Goal: Transaction & Acquisition: Purchase product/service

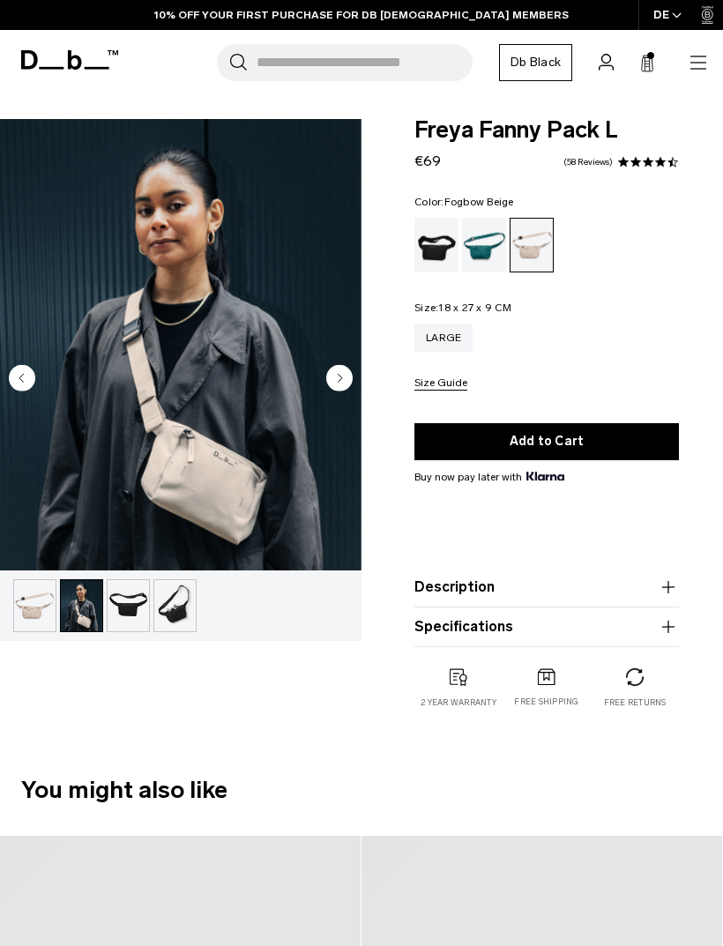
scroll to position [94, 0]
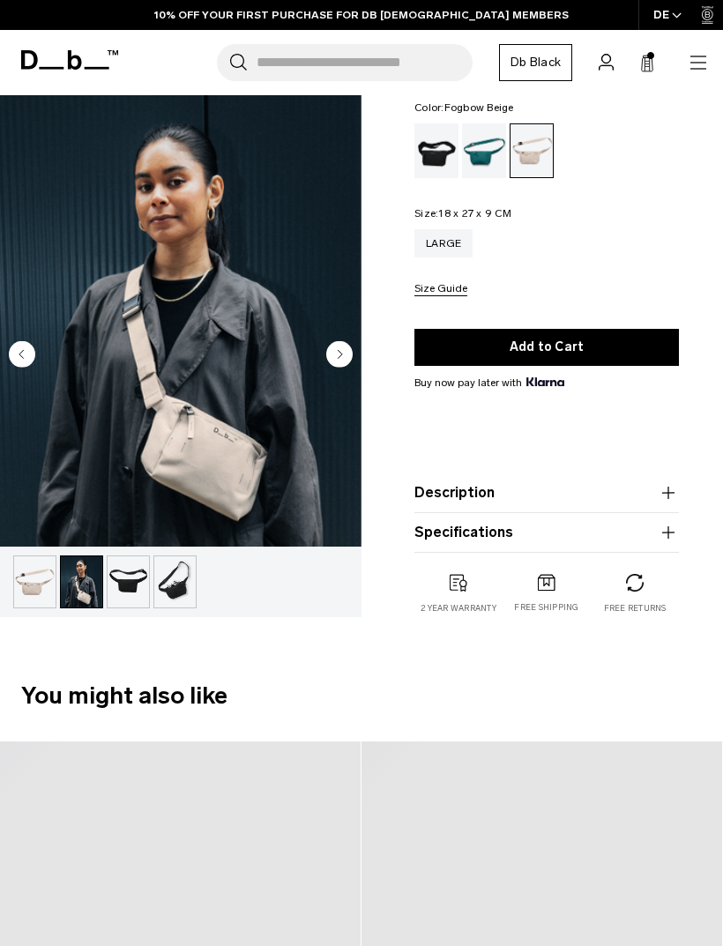
click at [649, 62] on icon at bounding box center [647, 64] width 14 height 18
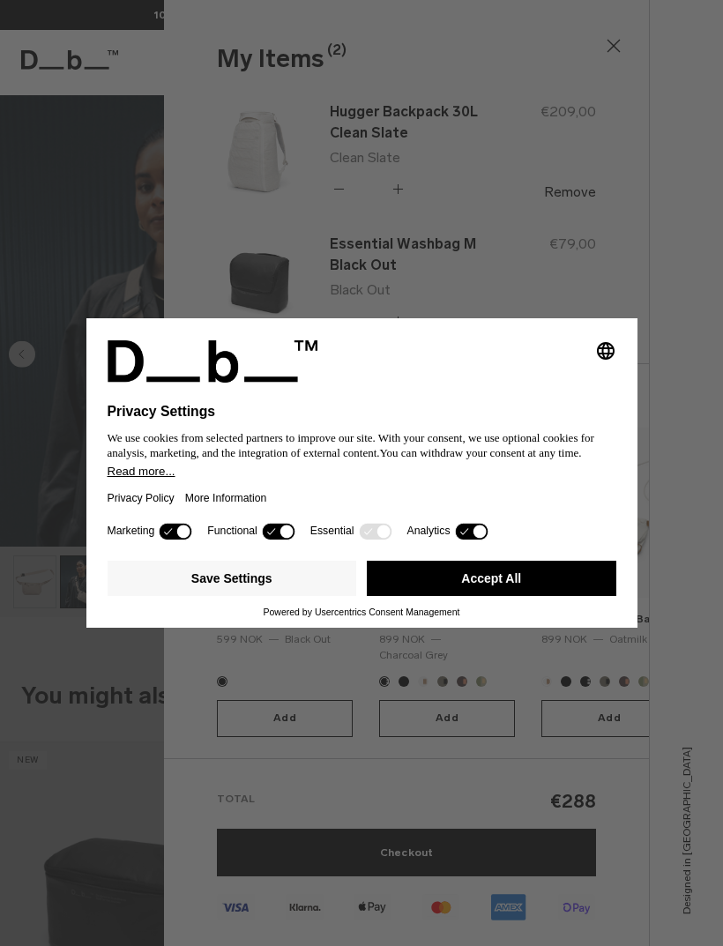
click at [429, 591] on button "Accept All" at bounding box center [492, 578] width 250 height 35
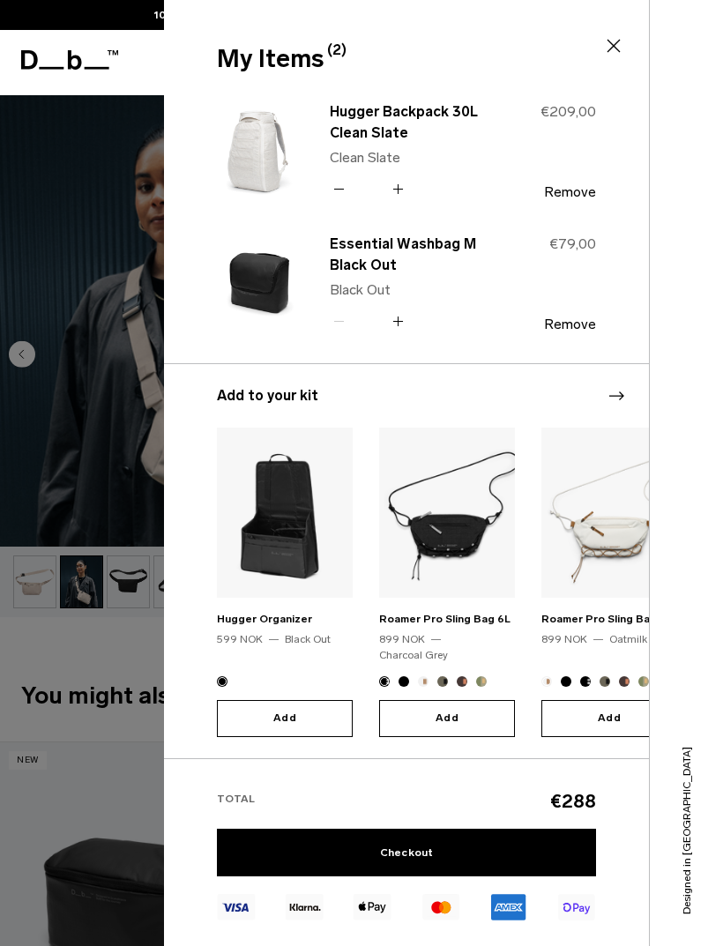
click at [375, 121] on link "Hugger Backpack 30L Clean Slate" at bounding box center [407, 122] width 155 height 42
click at [256, 155] on img at bounding box center [259, 151] width 85 height 104
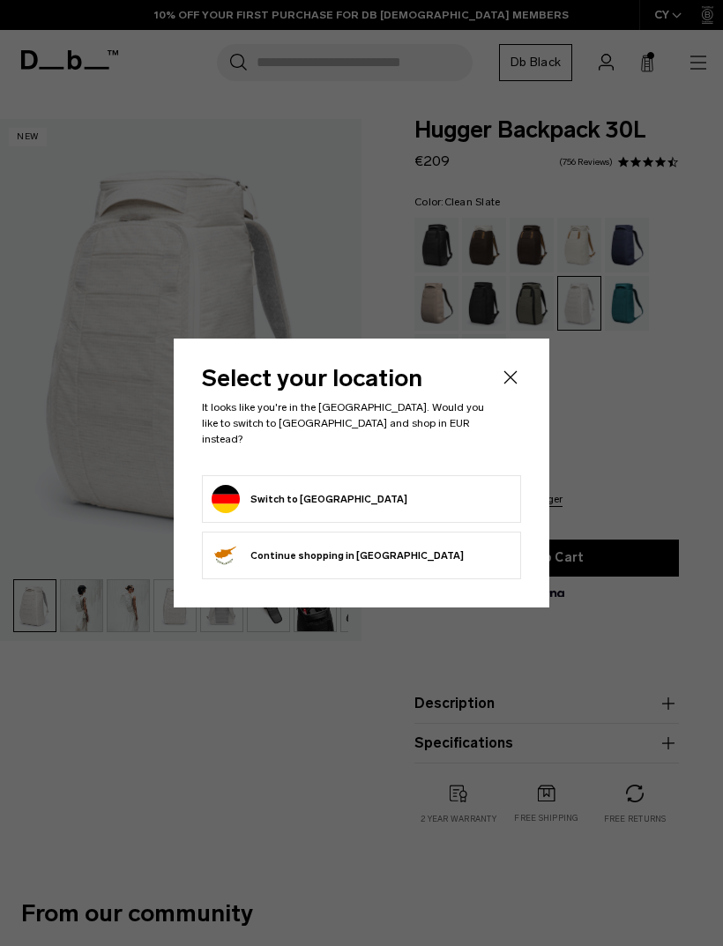
click at [512, 388] on icon "Close" at bounding box center [510, 377] width 21 height 21
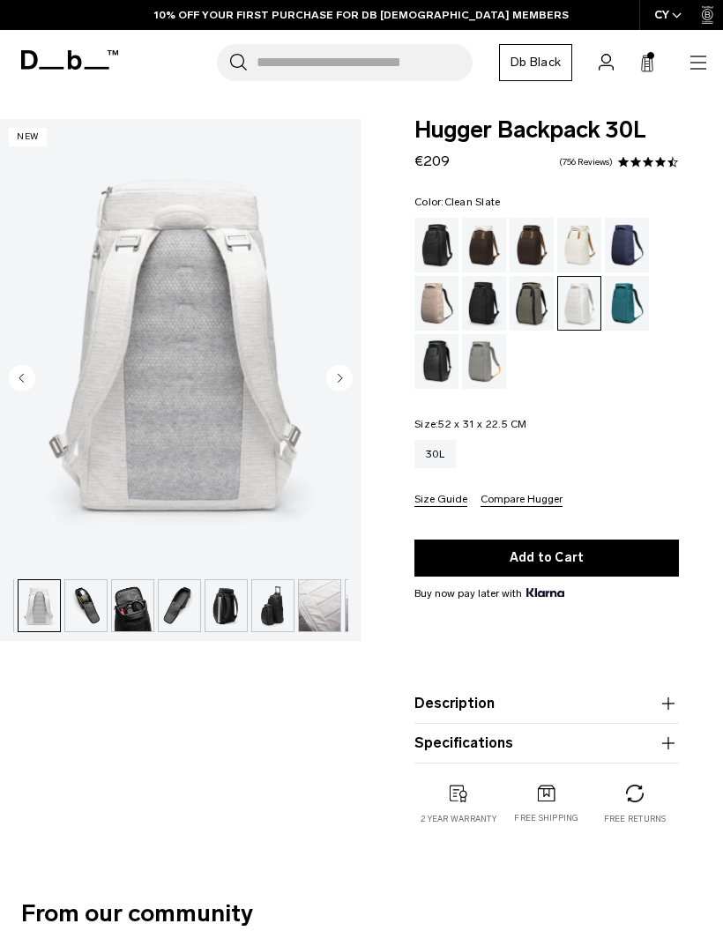
scroll to position [0, 187]
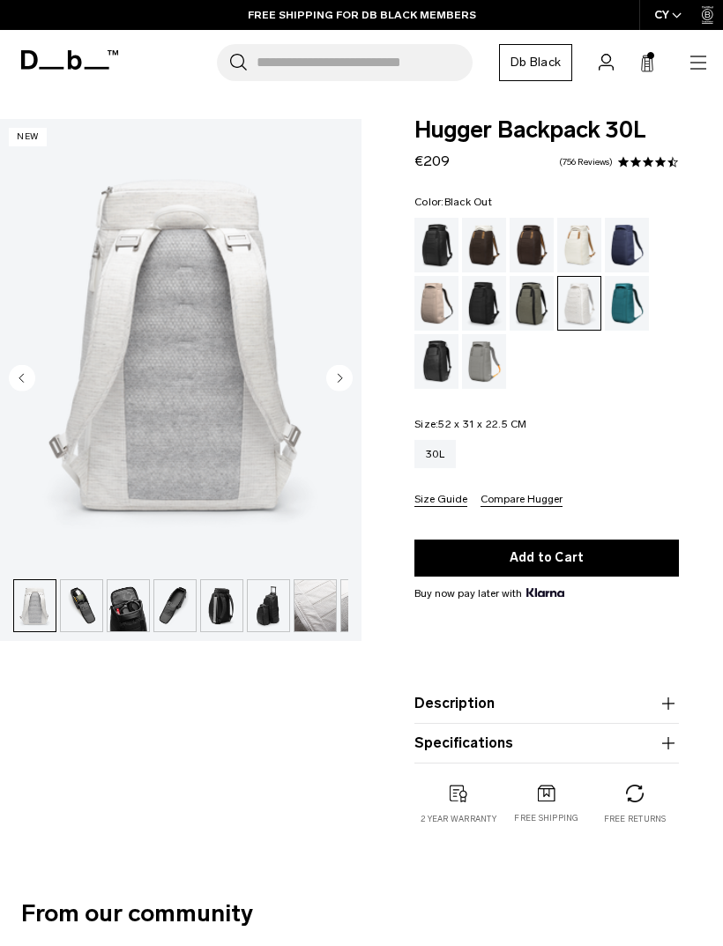
click at [455, 258] on div "Black Out" at bounding box center [436, 245] width 45 height 55
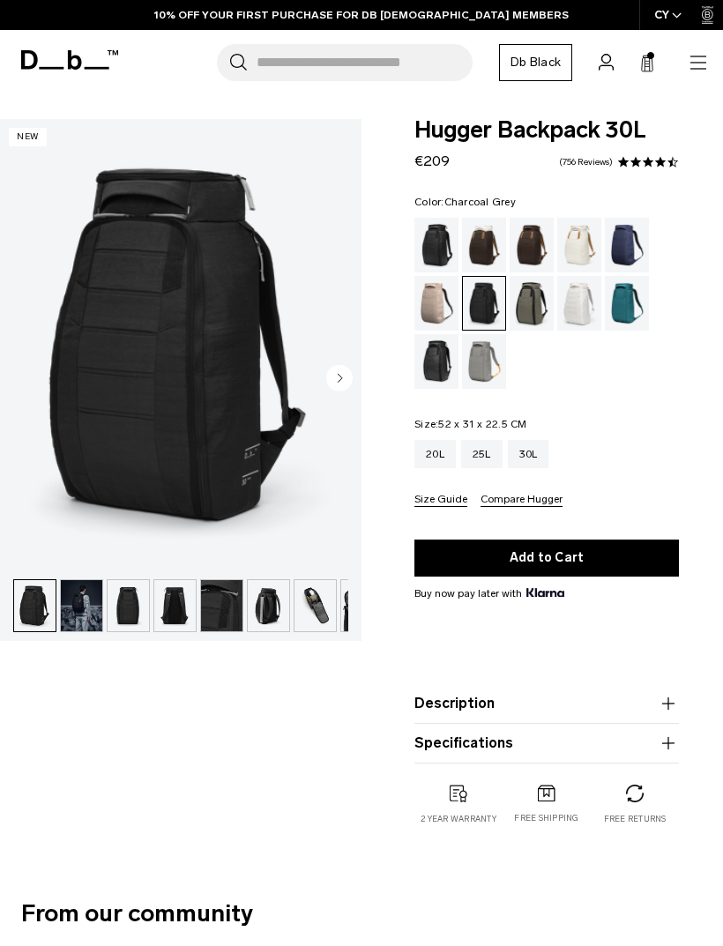
click at [130, 599] on img "button" at bounding box center [128, 605] width 41 height 51
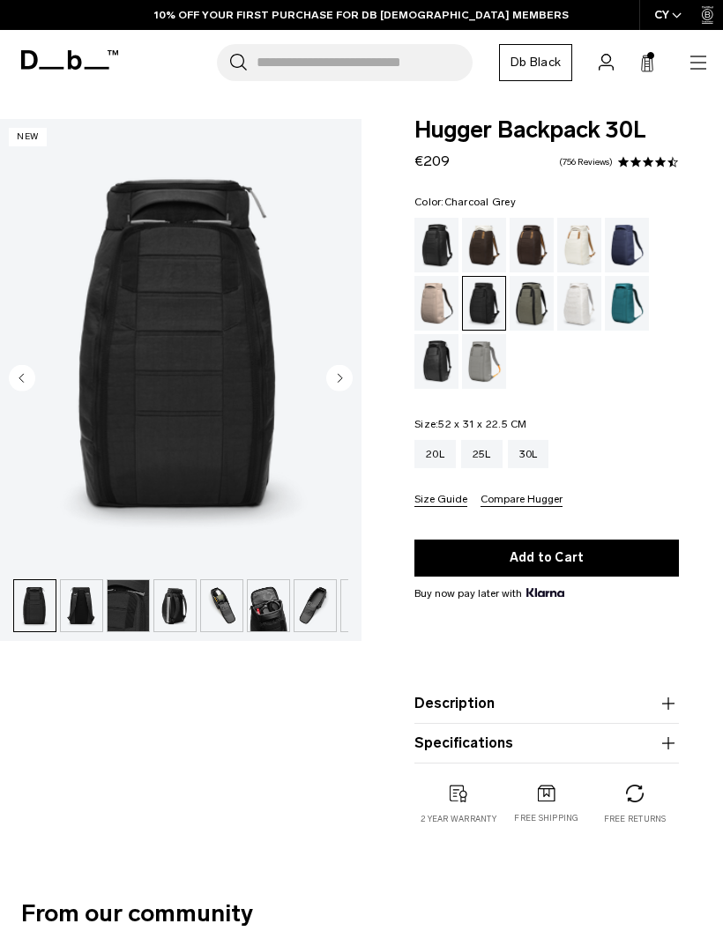
click at [108, 612] on img "button" at bounding box center [128, 605] width 41 height 51
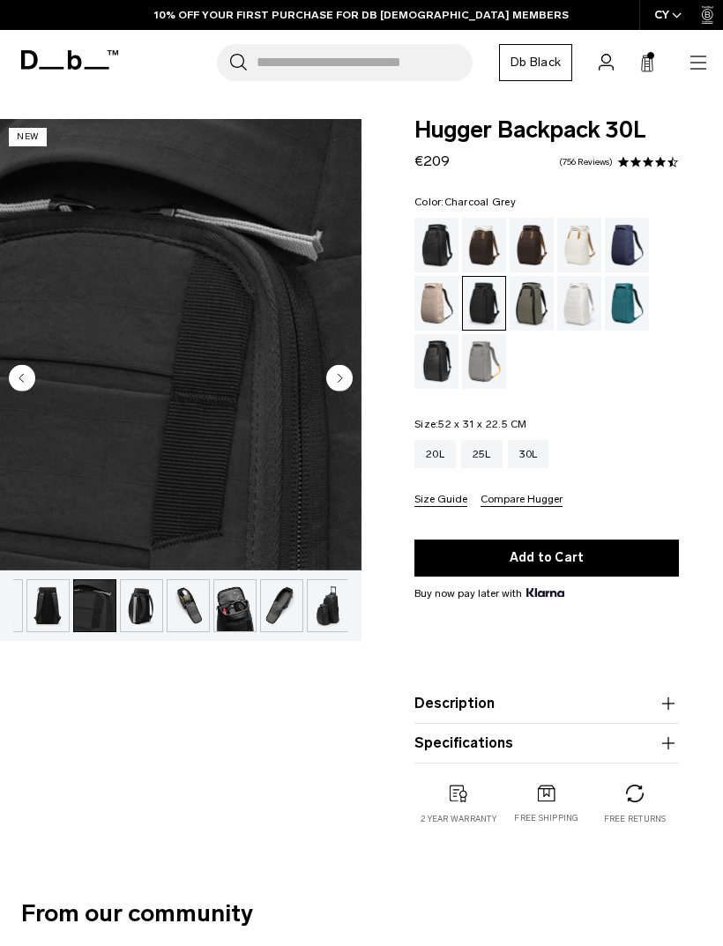
scroll to position [0, 129]
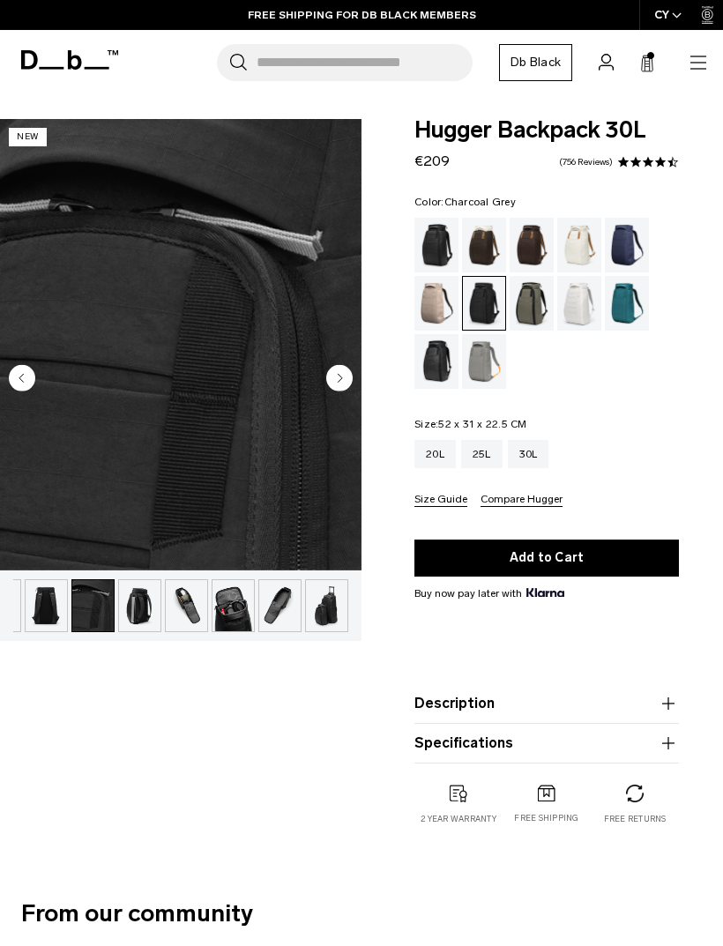
click at [153, 597] on img "button" at bounding box center [139, 605] width 41 height 51
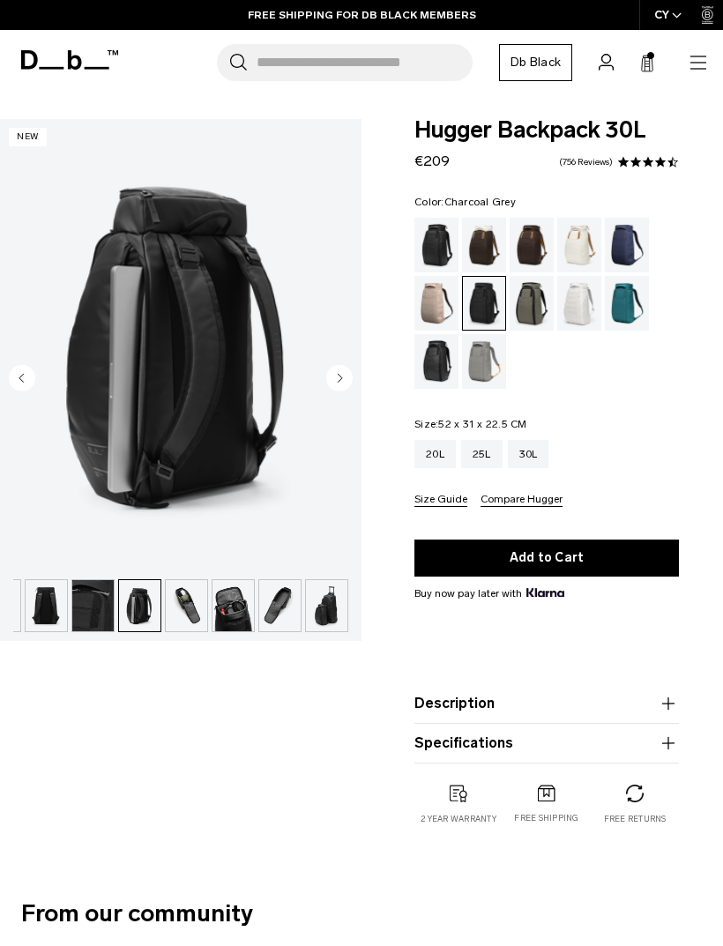
click at [153, 605] on img "button" at bounding box center [139, 605] width 41 height 51
click at [159, 597] on img "button" at bounding box center [139, 605] width 41 height 51
click at [183, 606] on img "button" at bounding box center [186, 605] width 41 height 51
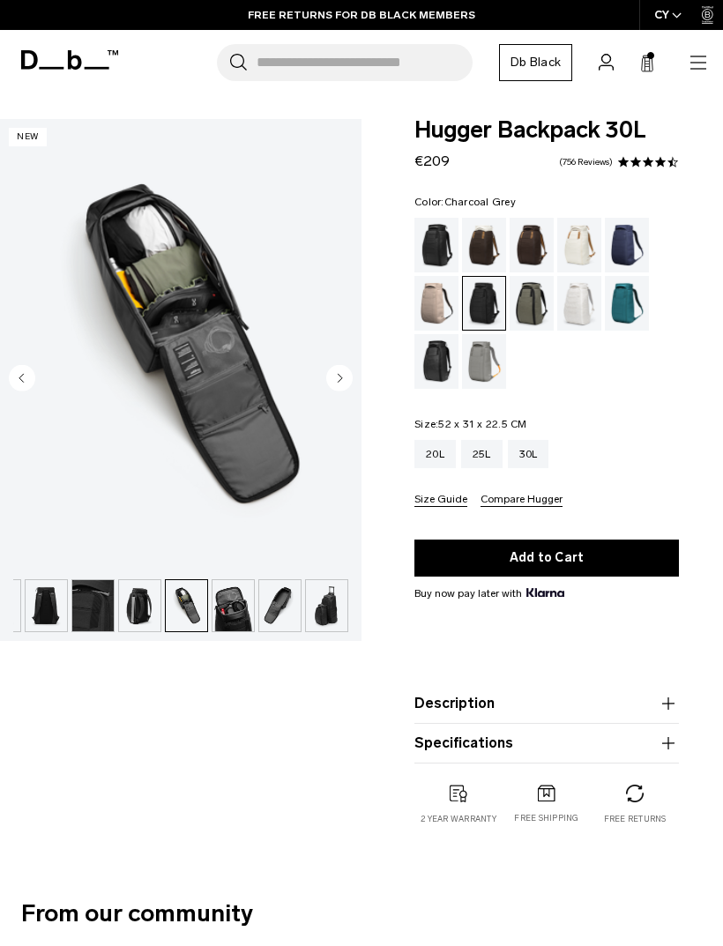
click at [233, 623] on img "button" at bounding box center [233, 605] width 41 height 51
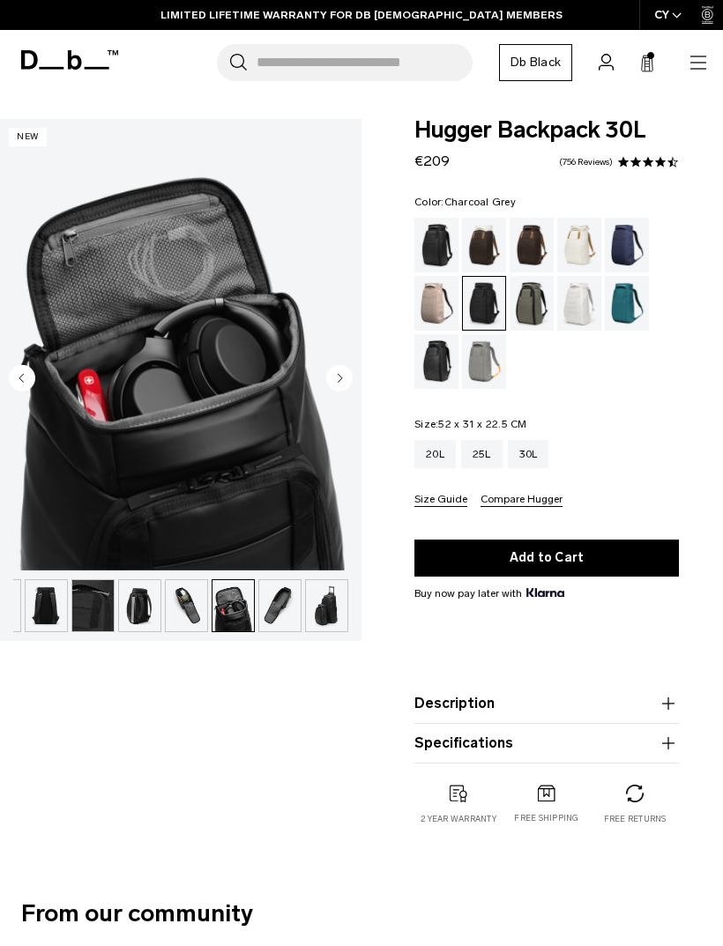
click at [284, 609] on img "button" at bounding box center [279, 605] width 41 height 51
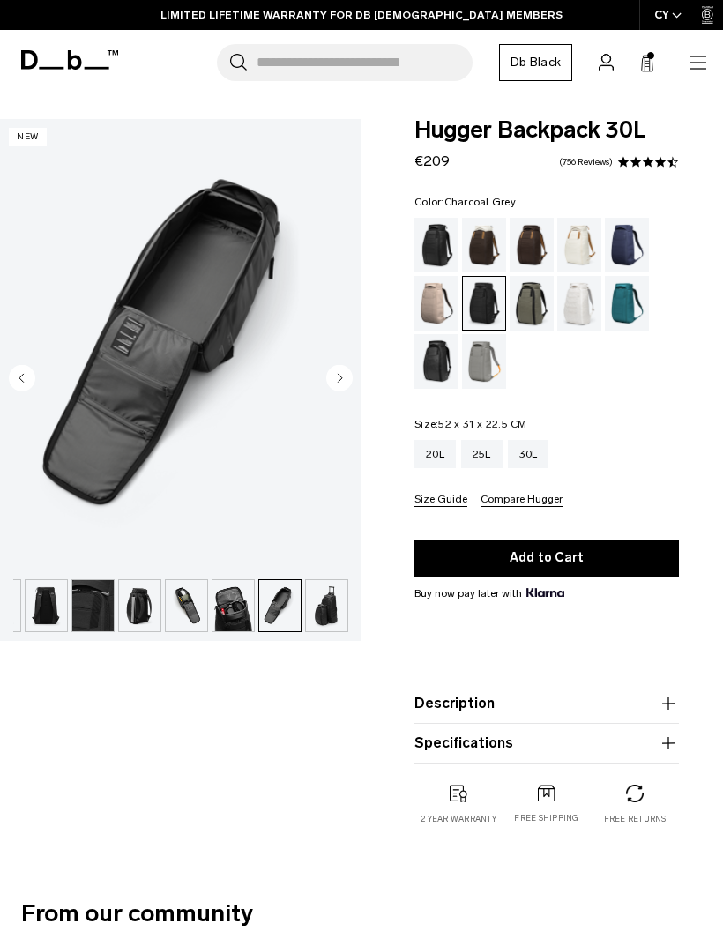
click at [313, 628] on img "button" at bounding box center [326, 605] width 41 height 51
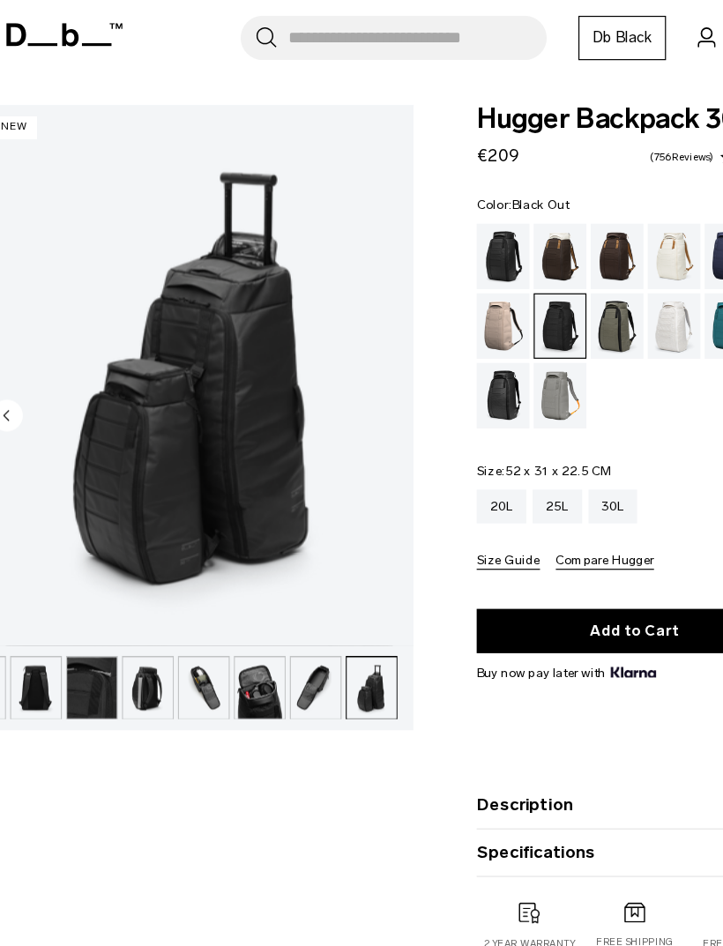
click at [419, 218] on div "Black Out" at bounding box center [436, 245] width 45 height 55
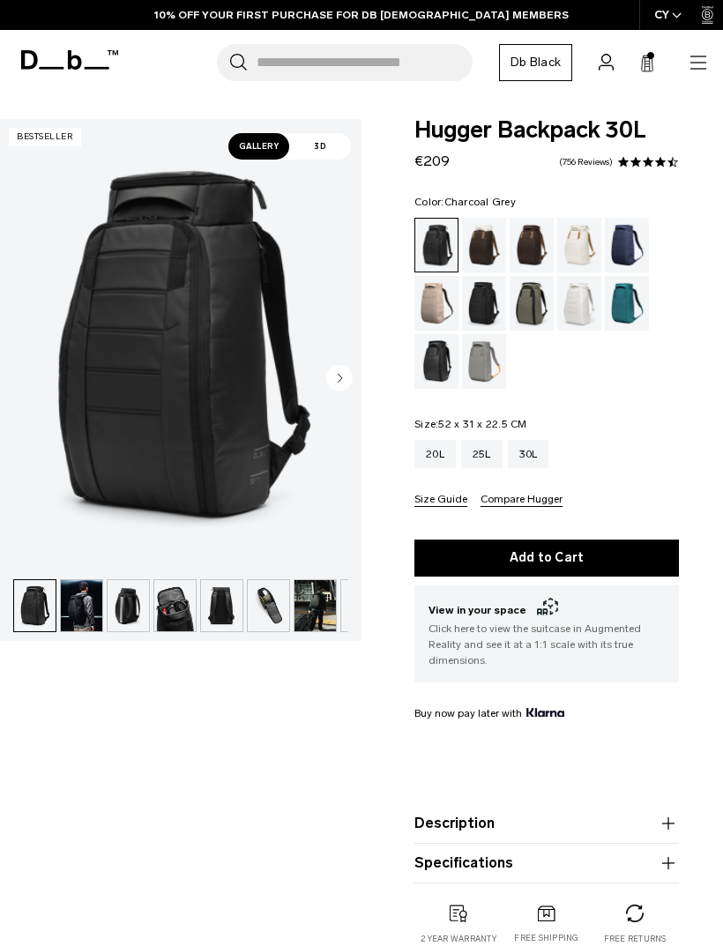
click at [496, 294] on div "Charcoal Grey" at bounding box center [484, 303] width 45 height 55
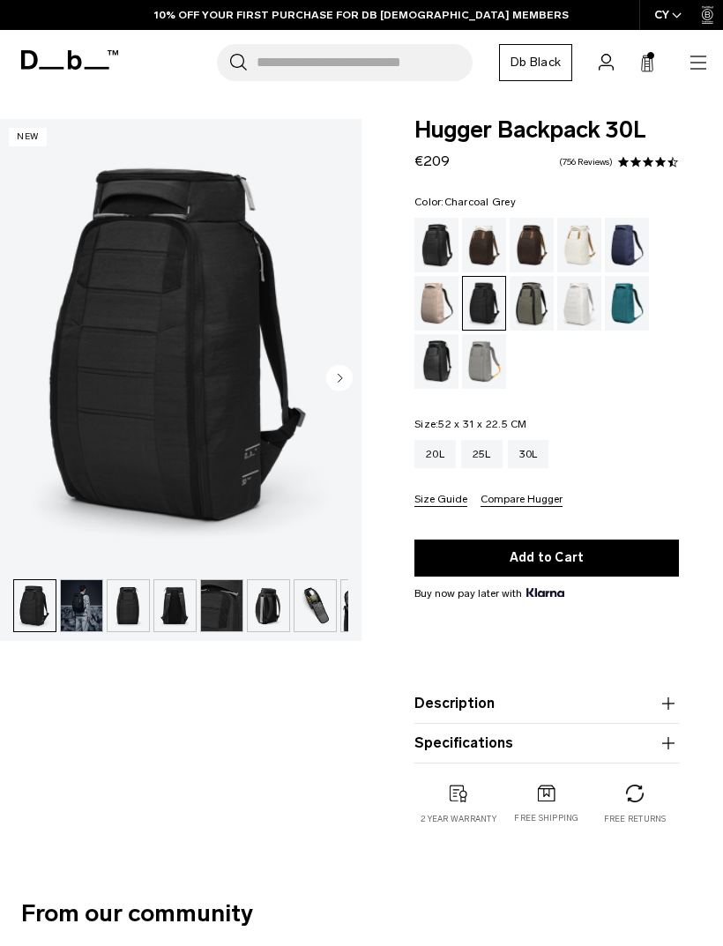
click at [452, 250] on div "Black Out" at bounding box center [436, 245] width 45 height 55
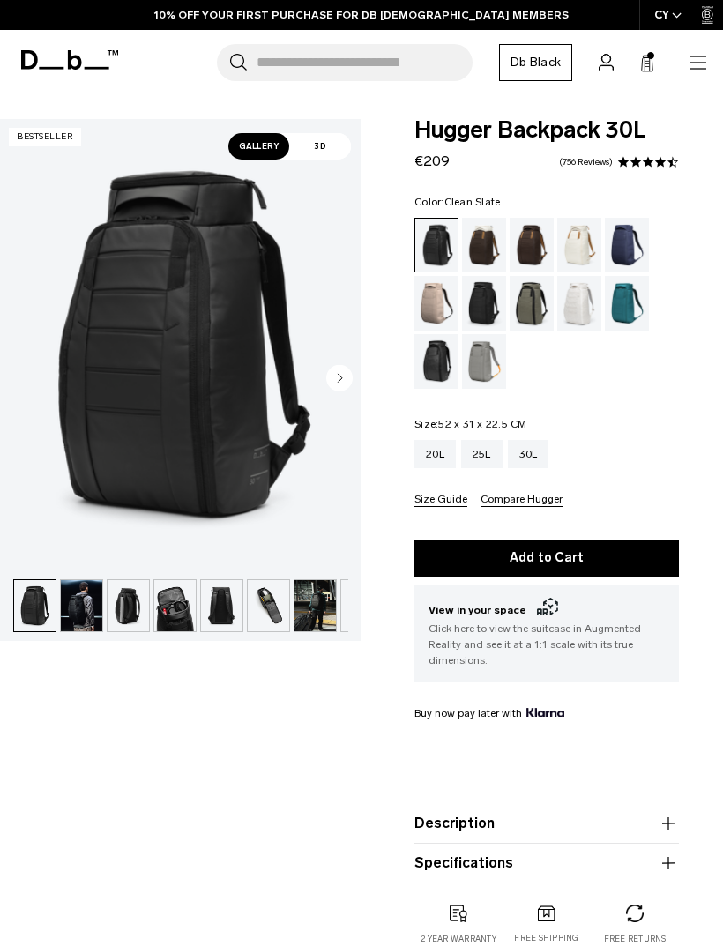
click at [575, 299] on div "Clean Slate" at bounding box center [579, 303] width 45 height 55
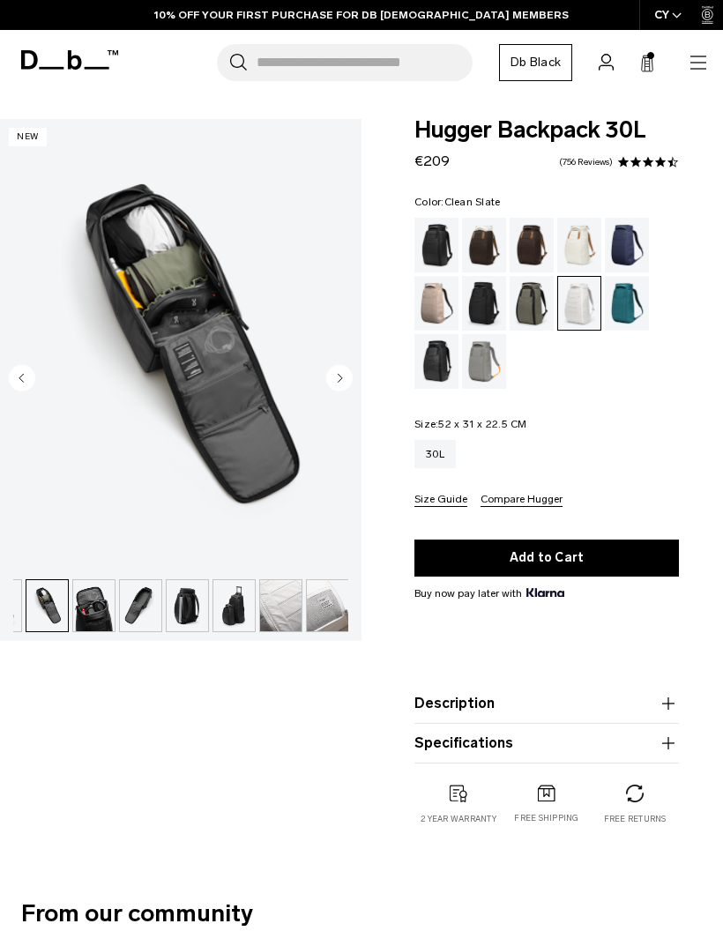
scroll to position [0, 222]
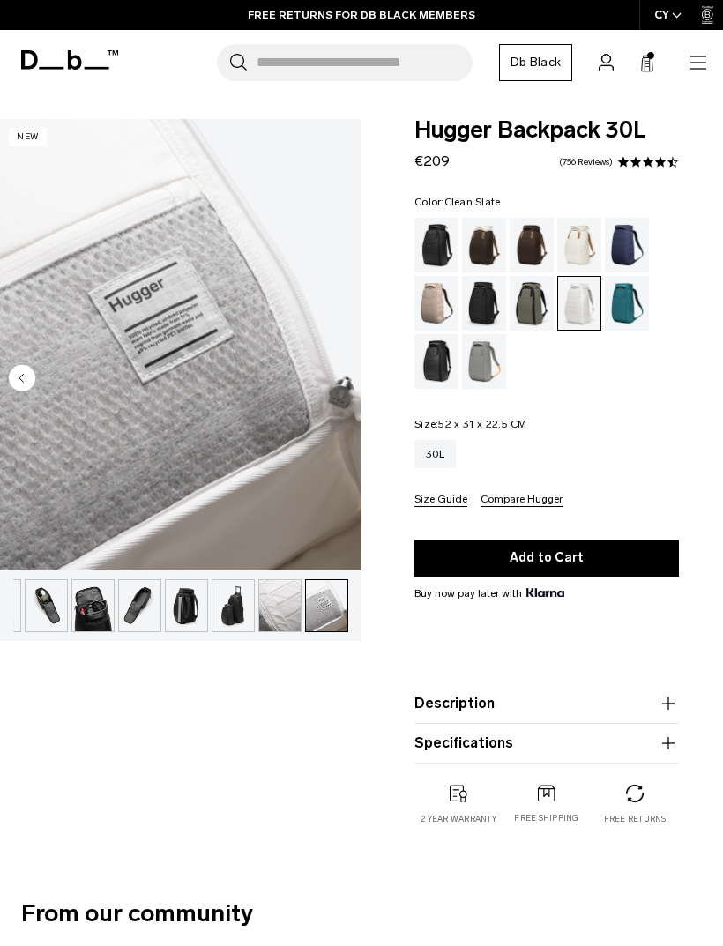
click at [643, 52] on span at bounding box center [647, 62] width 14 height 21
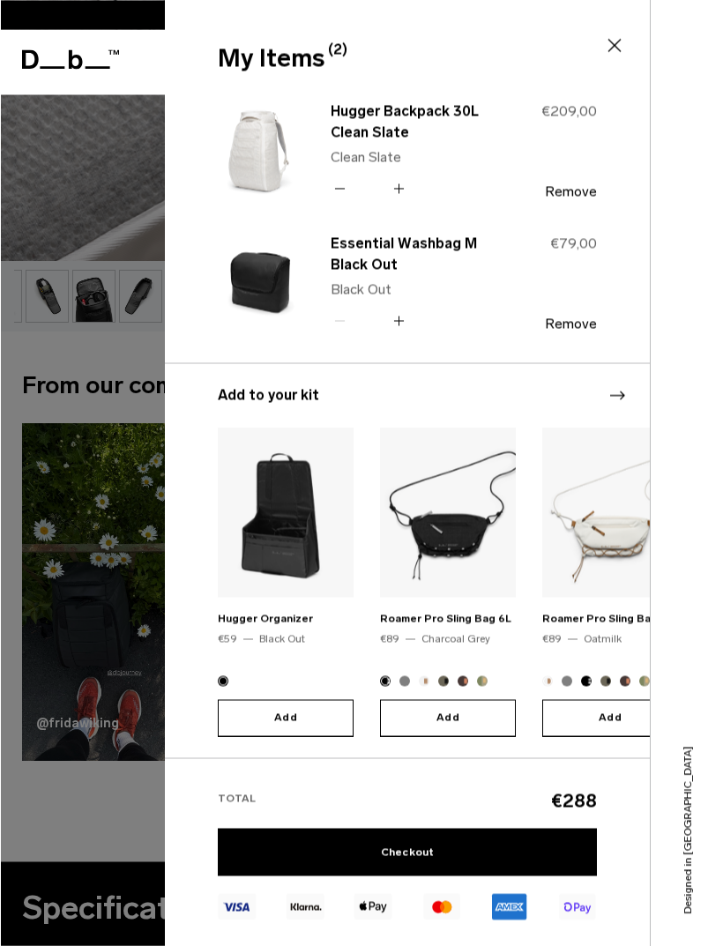
scroll to position [529, 0]
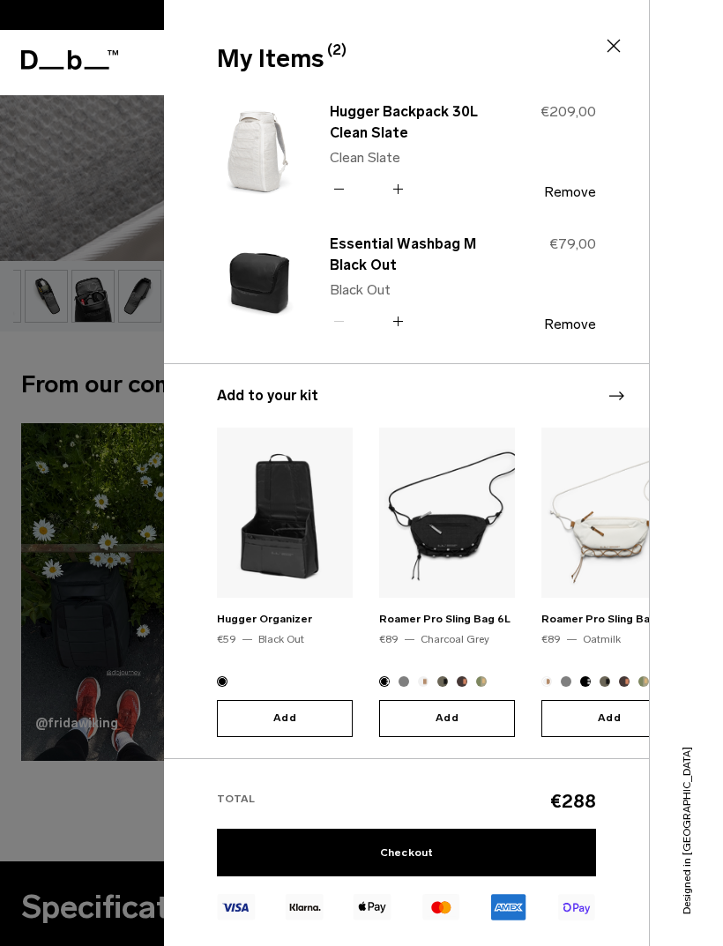
click at [568, 837] on link "Checkout" at bounding box center [406, 853] width 379 height 48
click at [477, 839] on link "Checkout" at bounding box center [406, 853] width 379 height 48
